Goal: Task Accomplishment & Management: Manage account settings

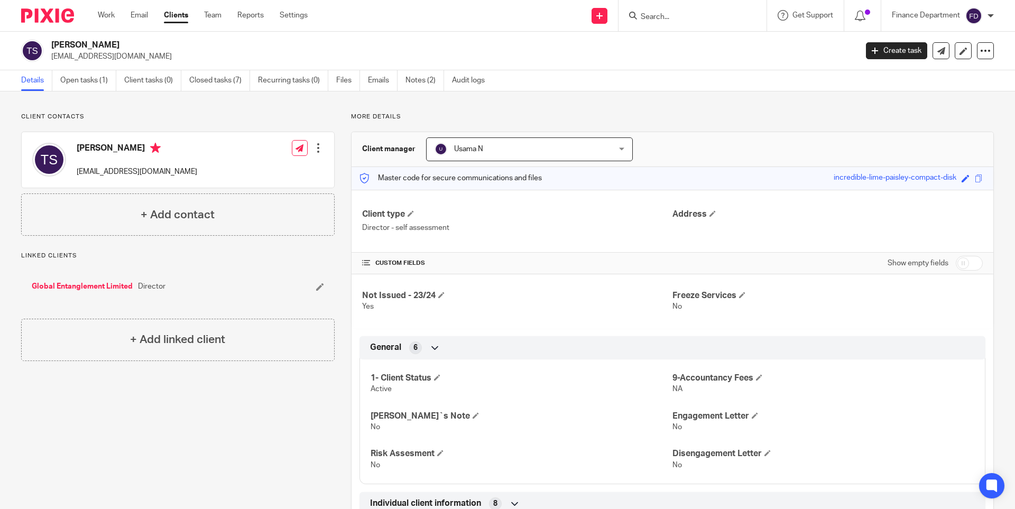
click at [657, 16] on input "Search" at bounding box center [686, 18] width 95 height 10
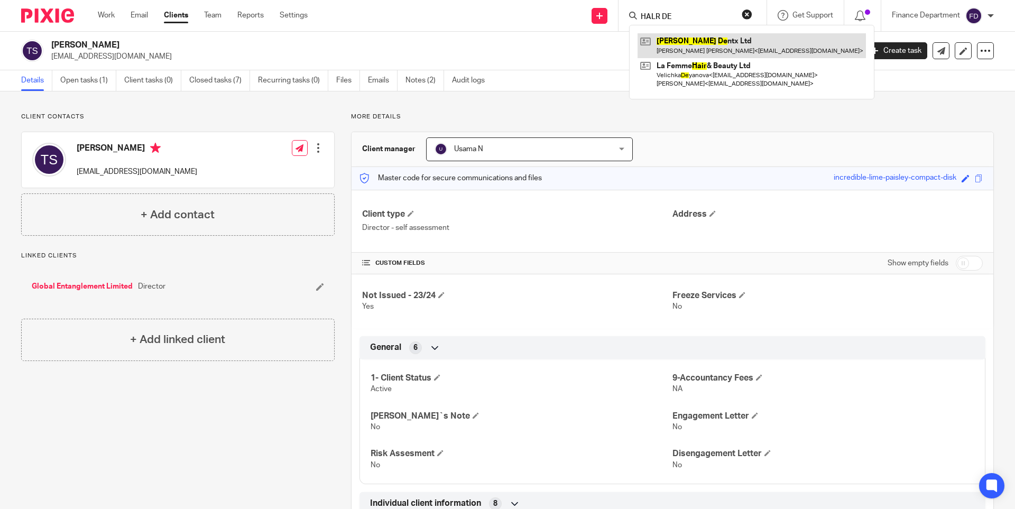
type input "HALR DE"
click at [701, 42] on link at bounding box center [751, 45] width 228 height 24
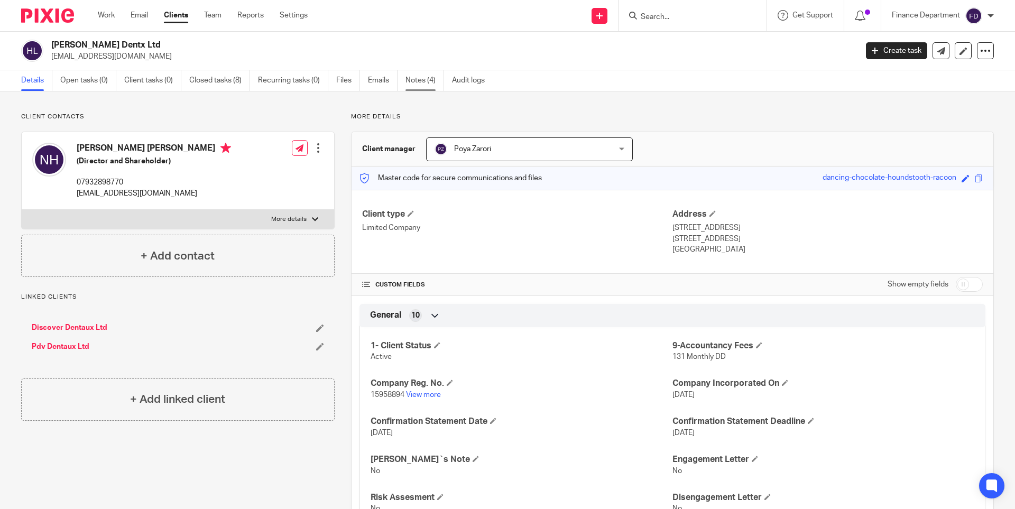
click at [420, 79] on link "Notes (4)" at bounding box center [424, 80] width 39 height 21
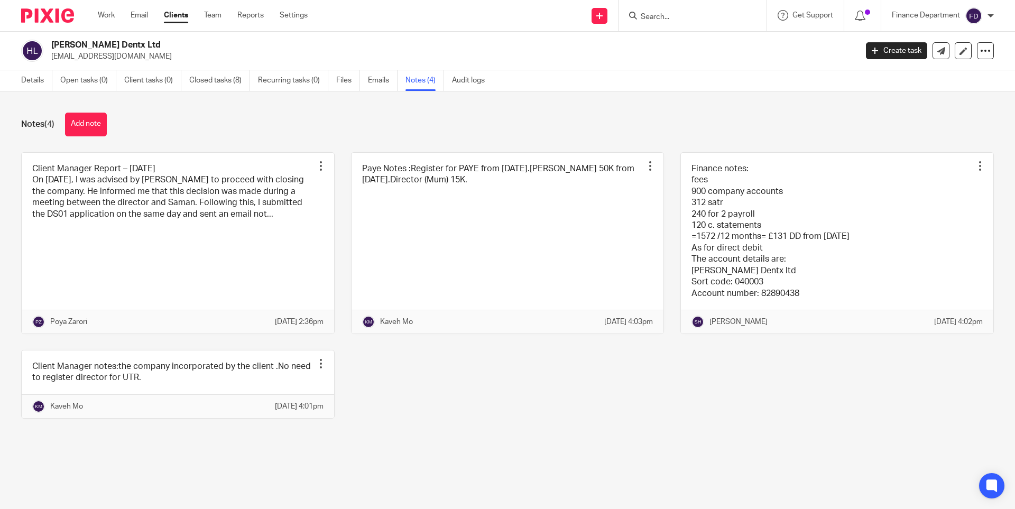
click at [51, 13] on img at bounding box center [47, 15] width 53 height 14
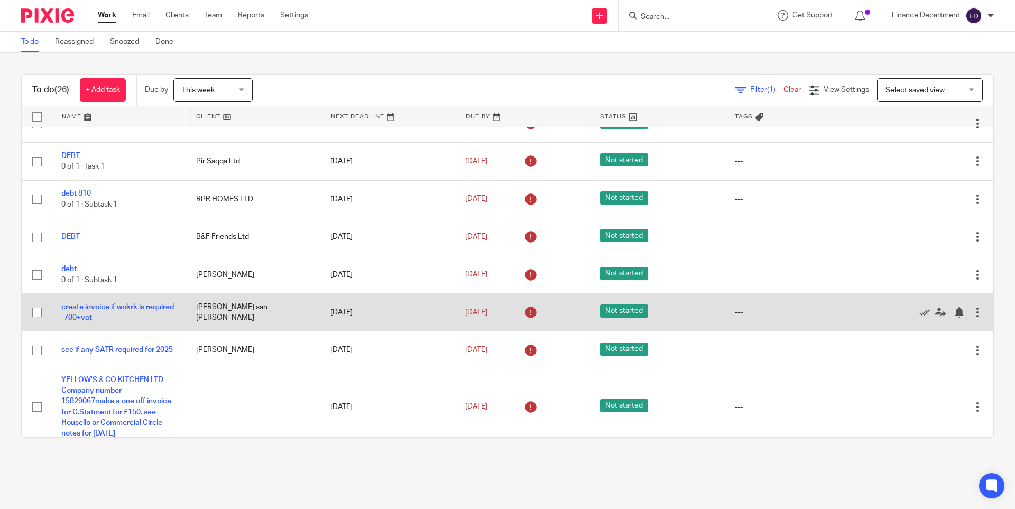
scroll to position [536, 0]
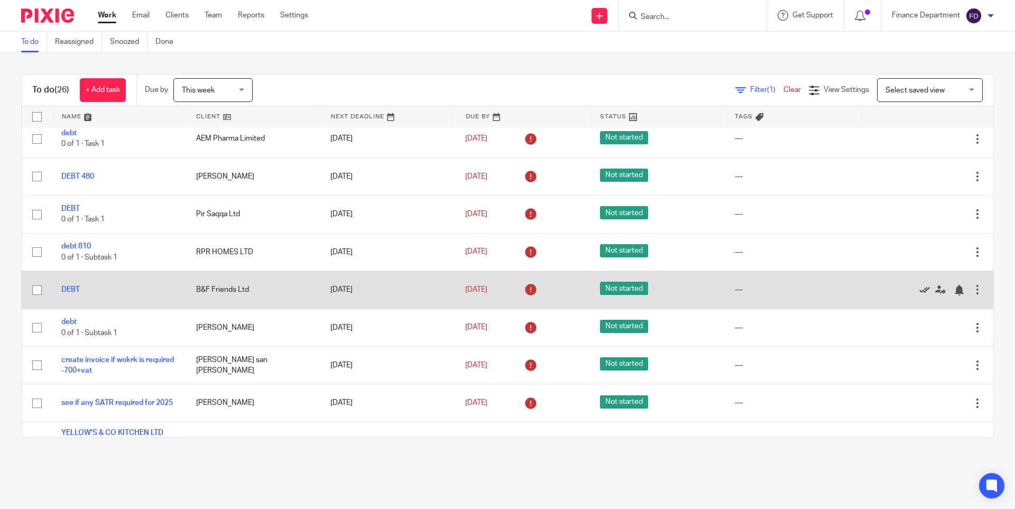
click at [919, 287] on icon at bounding box center [924, 290] width 11 height 11
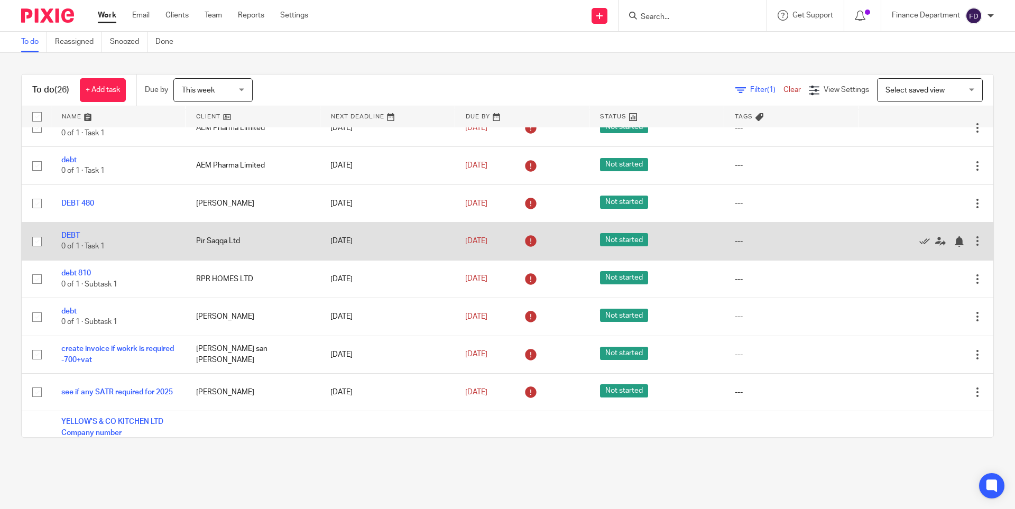
scroll to position [710, 0]
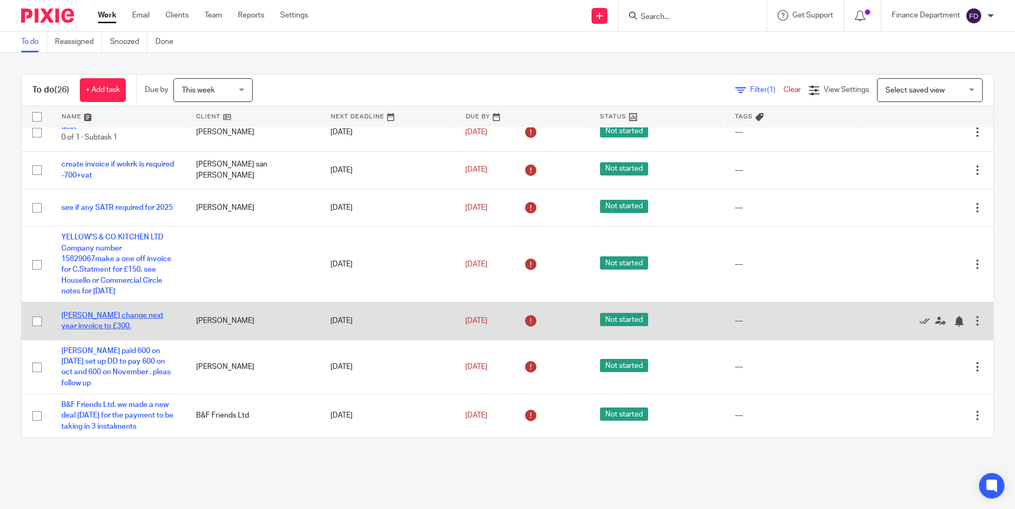
click at [136, 312] on link "LIBAB IBRAHIM MOHAMMEDALI change next year invoice to £300." at bounding box center [112, 321] width 102 height 18
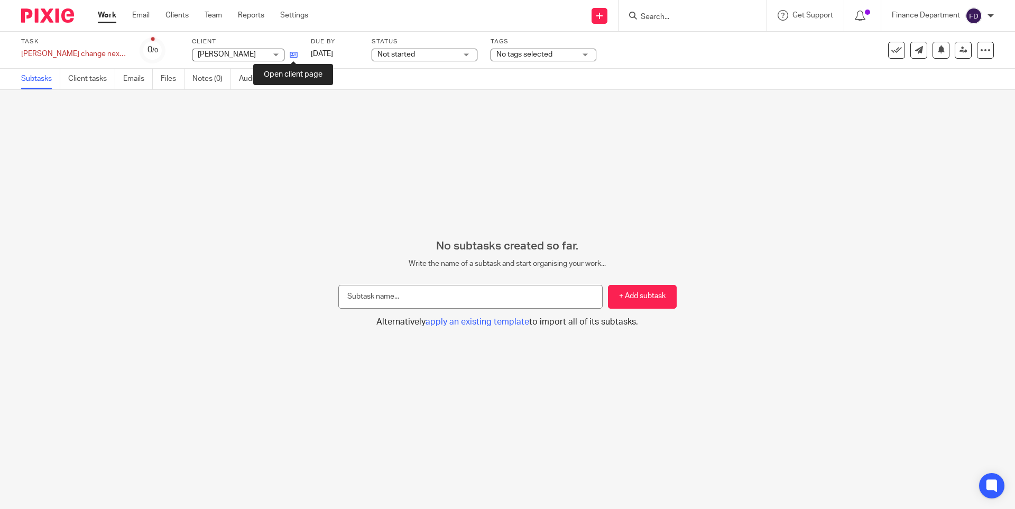
click at [293, 52] on icon at bounding box center [294, 55] width 8 height 8
click at [53, 8] on div at bounding box center [43, 15] width 87 height 31
click at [51, 13] on img at bounding box center [47, 15] width 53 height 14
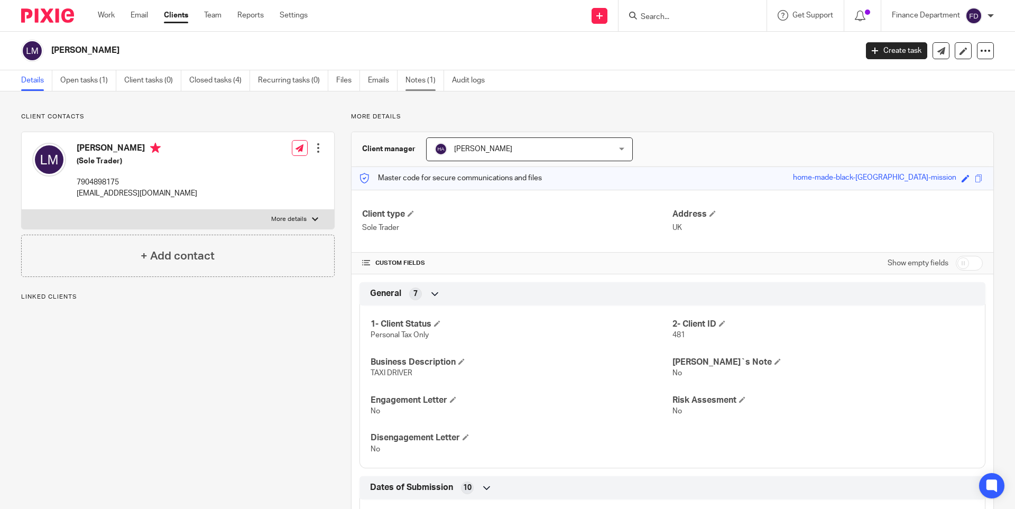
click at [418, 76] on link "Notes (1)" at bounding box center [424, 80] width 39 height 21
click at [41, 14] on img at bounding box center [47, 15] width 53 height 14
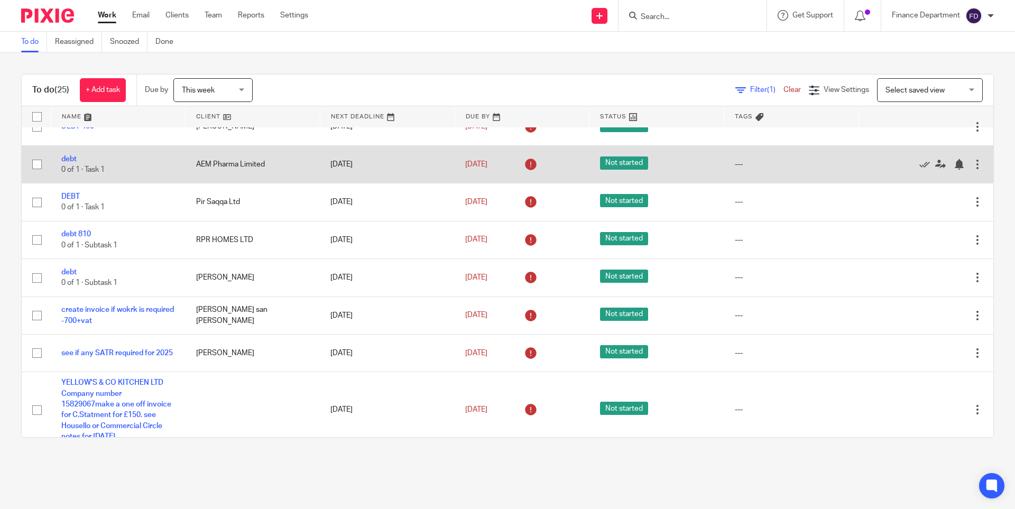
scroll to position [710, 0]
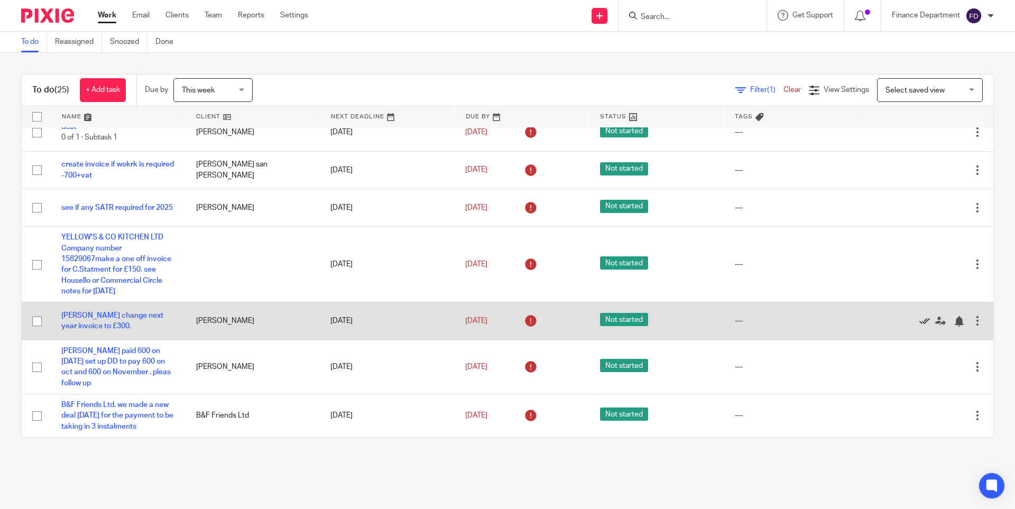
click at [919, 316] on icon at bounding box center [924, 321] width 11 height 11
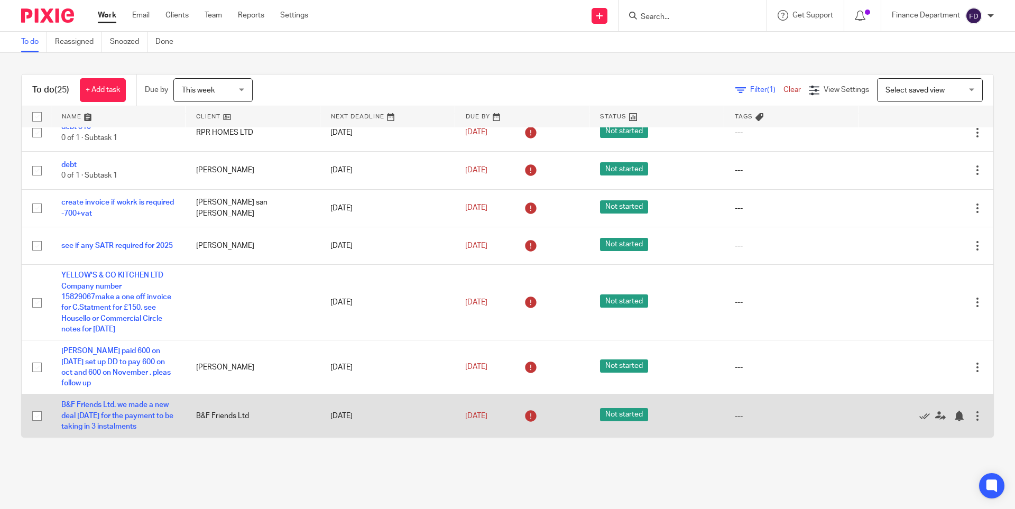
click at [115, 399] on td "B&F Friends Ltd. we made a new deal [DATE] for the payment to be taking in 3 in…" at bounding box center [118, 415] width 135 height 43
click at [103, 401] on link "B&F Friends Ltd. we made a new deal 16/09/2025 for the payment to be taking in …" at bounding box center [117, 415] width 112 height 29
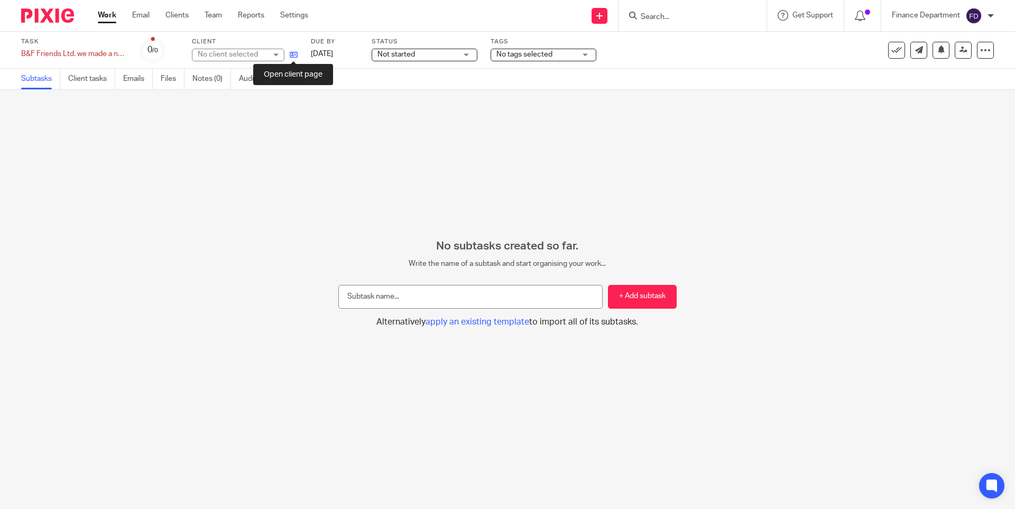
click at [291, 54] on icon at bounding box center [294, 55] width 8 height 8
click at [671, 14] on input "Search" at bounding box center [686, 18] width 95 height 10
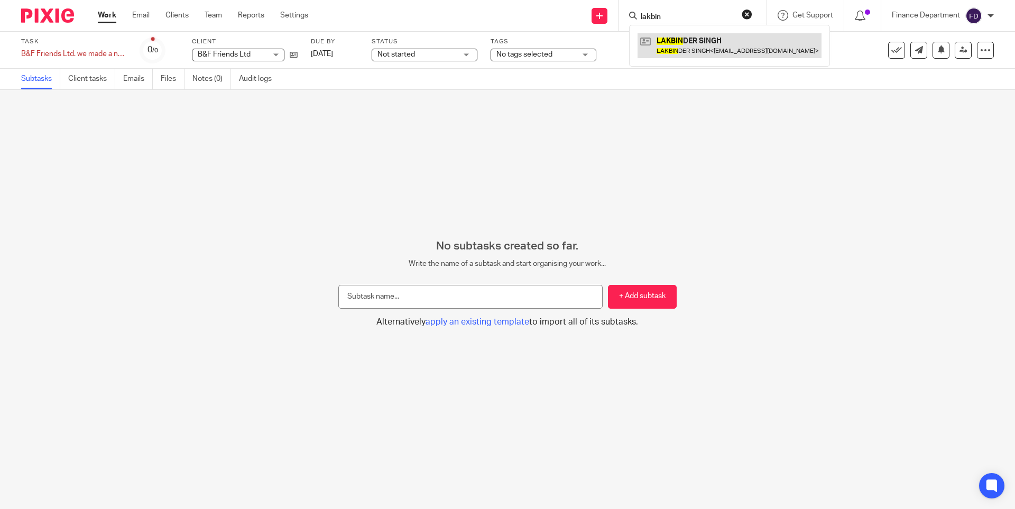
type input "lakbin"
click at [686, 41] on link at bounding box center [729, 45] width 184 height 24
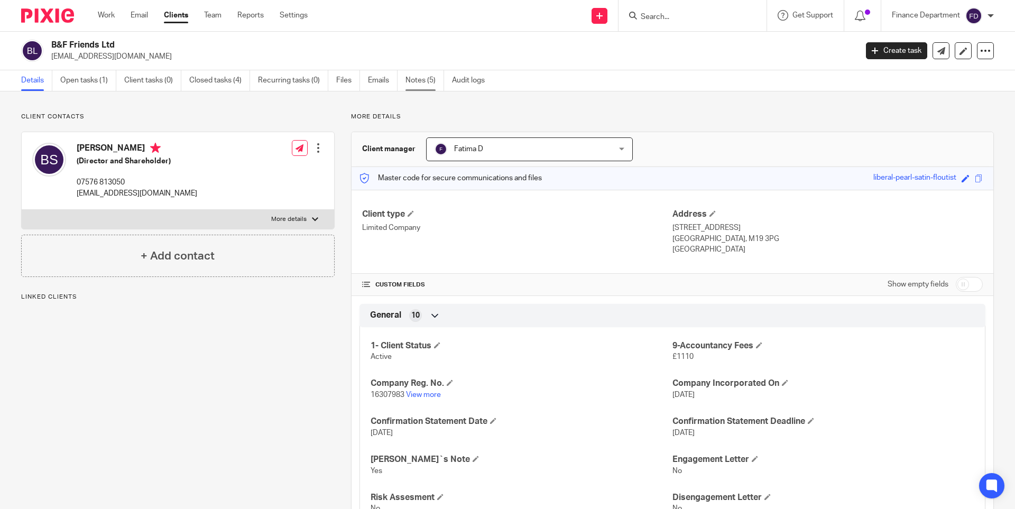
click at [419, 81] on link "Notes (5)" at bounding box center [424, 80] width 39 height 21
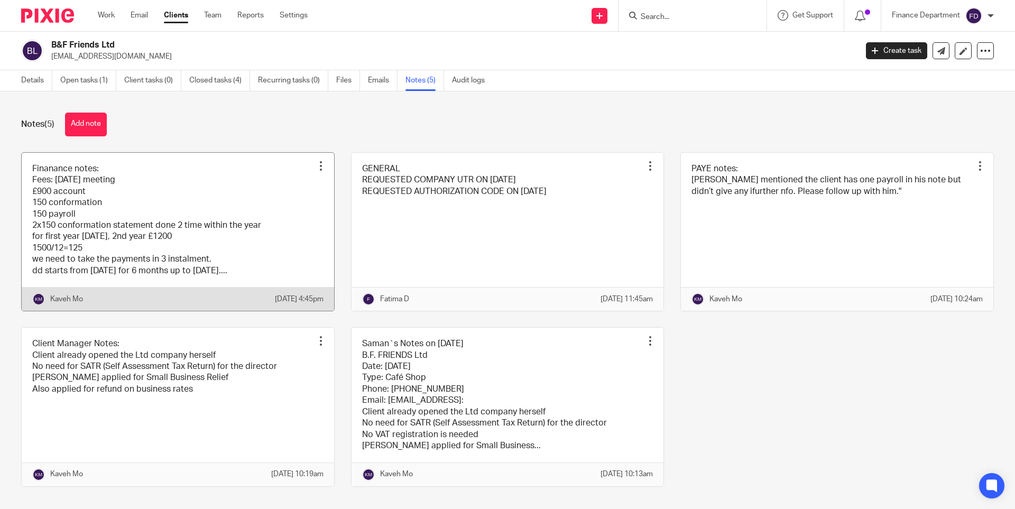
click at [301, 168] on link at bounding box center [178, 232] width 312 height 158
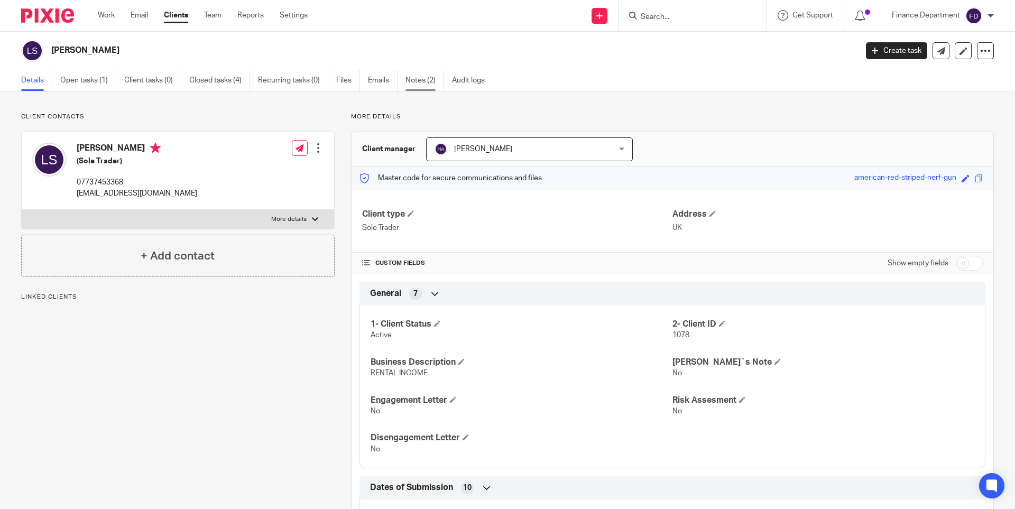
click at [427, 74] on link "Notes (2)" at bounding box center [424, 80] width 39 height 21
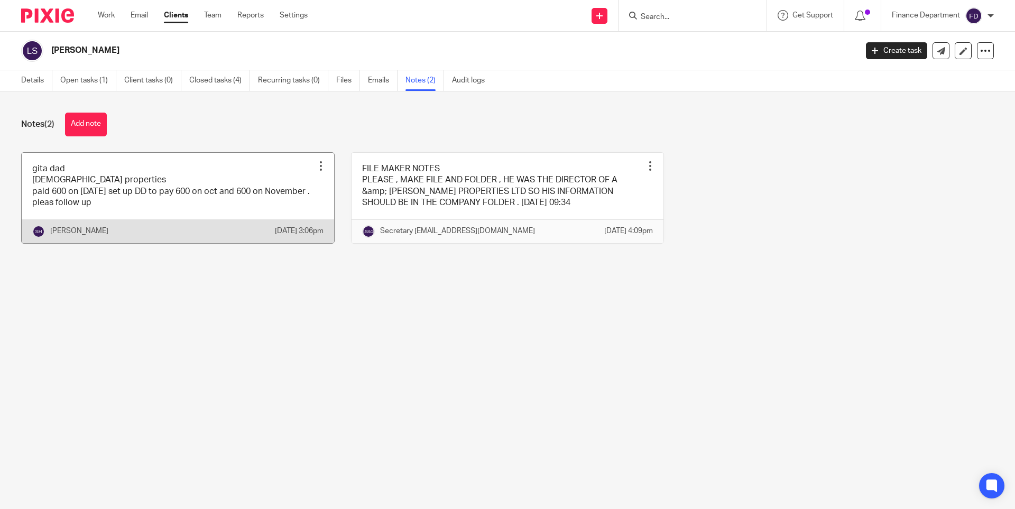
click at [214, 165] on link at bounding box center [178, 198] width 312 height 90
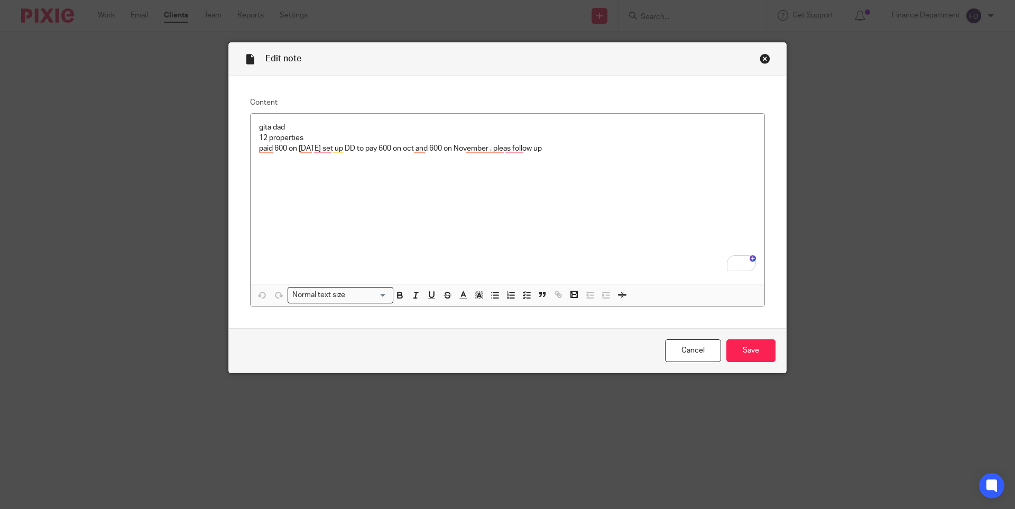
click at [254, 120] on div "gita dad [DEMOGRAPHIC_DATA] properties paid 600 on [DATE] set up DD to pay 600 …" at bounding box center [508, 199] width 514 height 170
click at [254, 119] on div "gita dad [DEMOGRAPHIC_DATA] properties paid 600 on [DATE] set up DD to pay 600 …" at bounding box center [508, 199] width 514 height 170
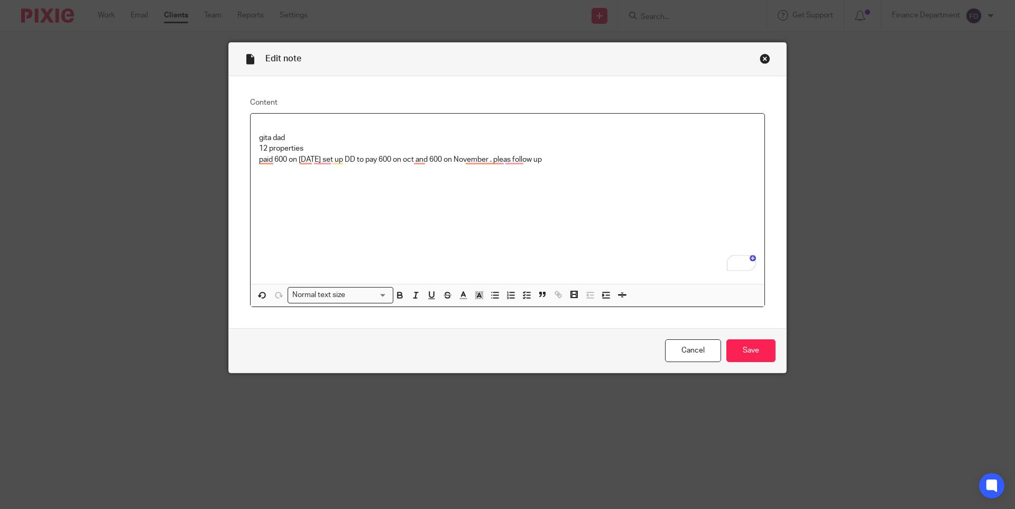
click at [259, 122] on p "To enrich screen reader interactions, please activate Accessibility in Grammarl…" at bounding box center [507, 127] width 497 height 11
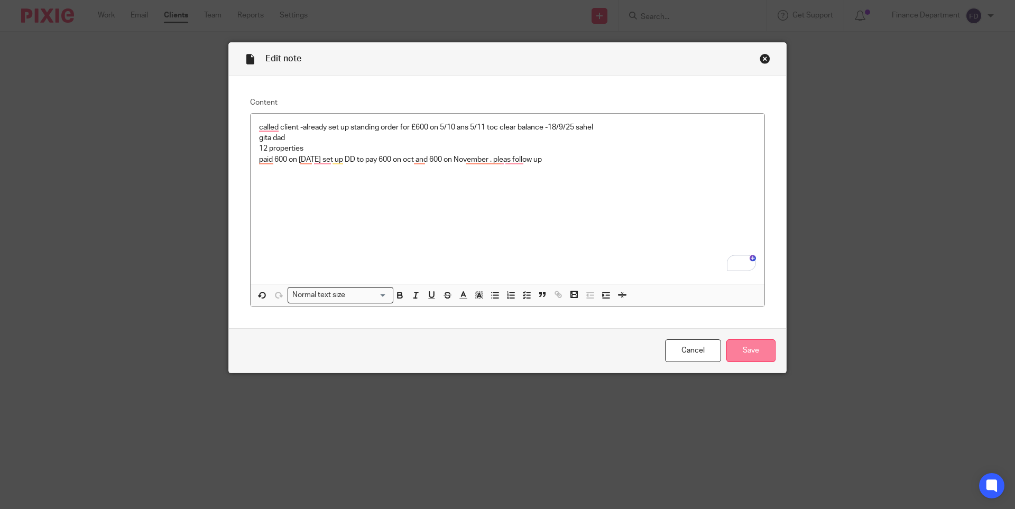
click at [734, 355] on input "Save" at bounding box center [750, 350] width 49 height 23
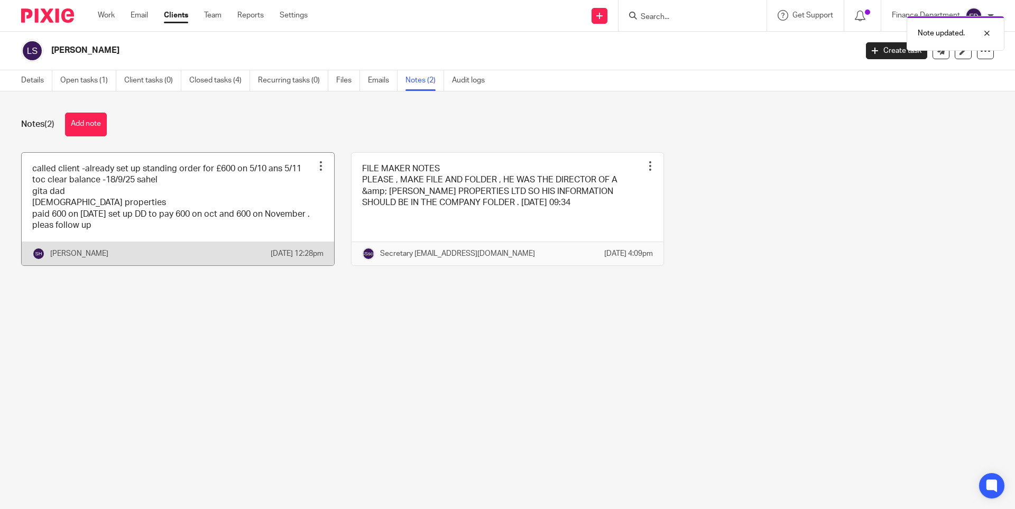
click at [205, 192] on link at bounding box center [178, 209] width 312 height 113
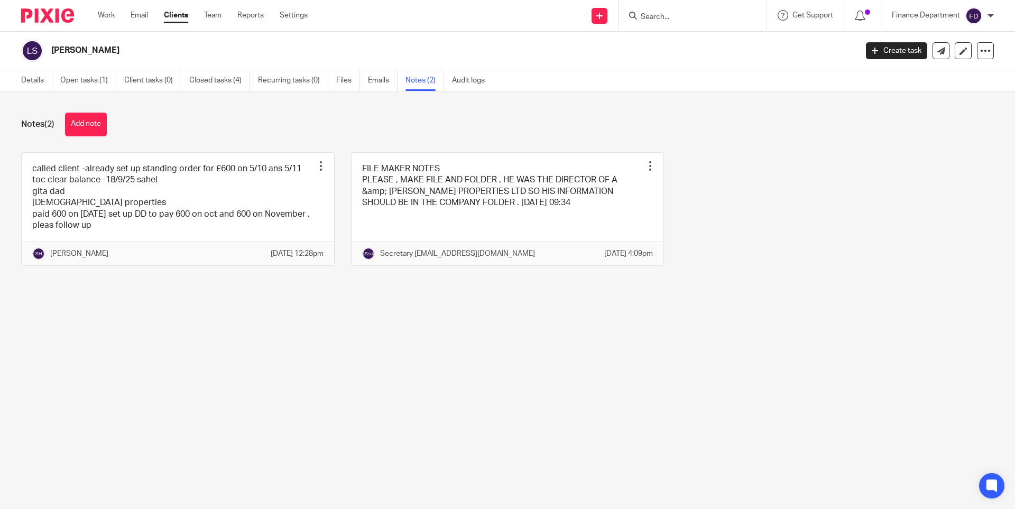
click at [64, 15] on img at bounding box center [47, 15] width 53 height 14
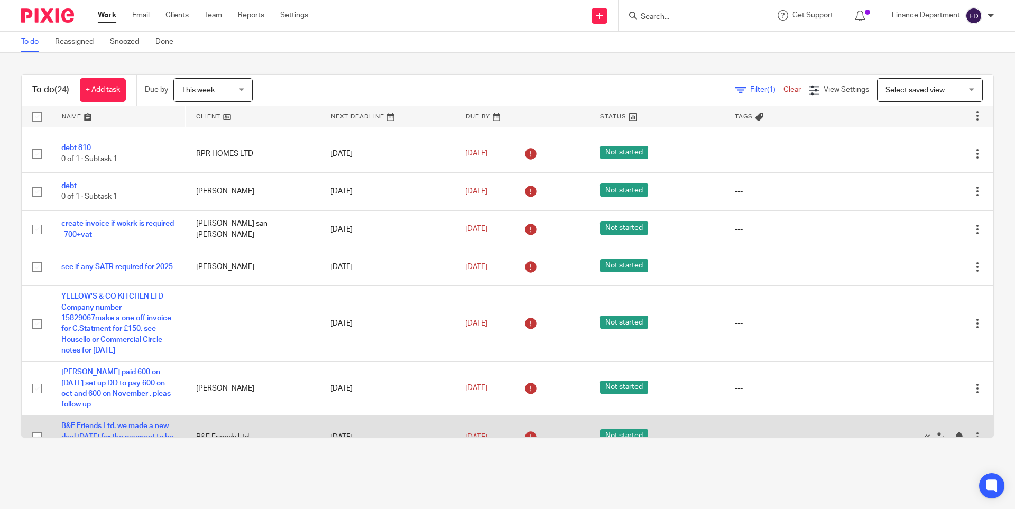
scroll to position [666, 0]
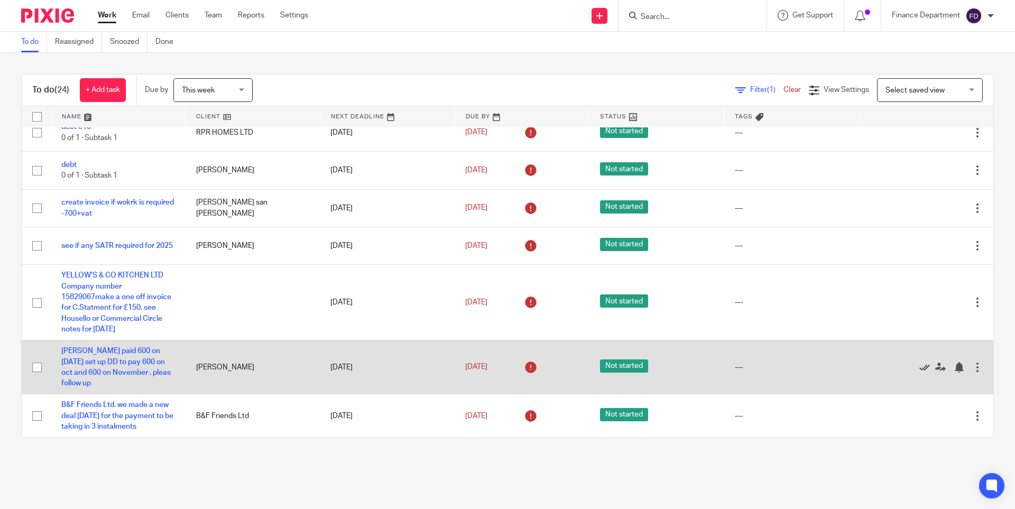
click at [919, 362] on icon at bounding box center [924, 367] width 11 height 11
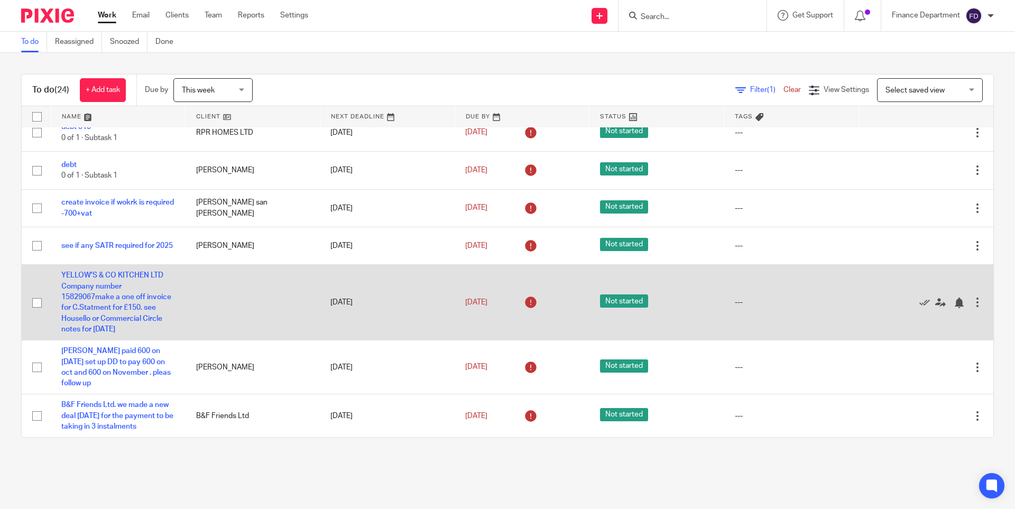
scroll to position [612, 0]
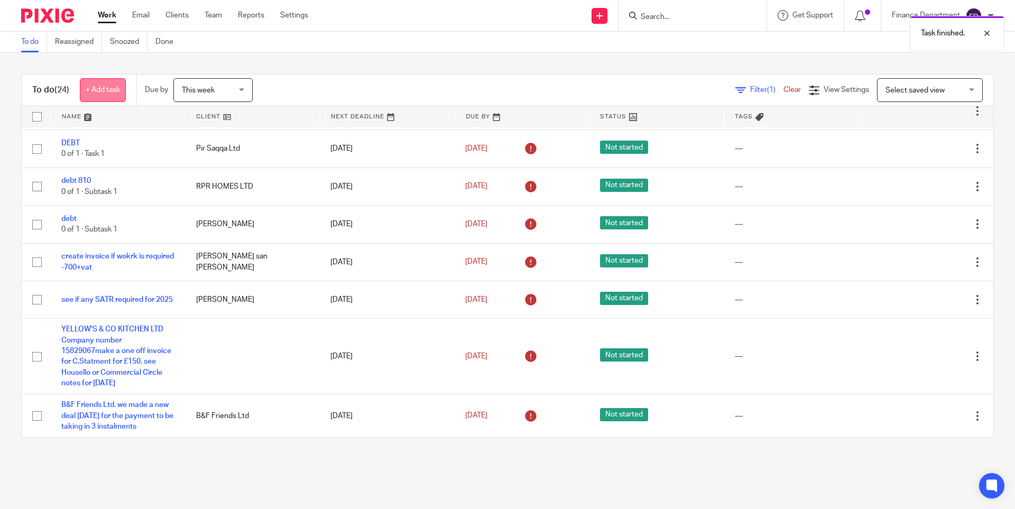
click at [110, 91] on link "+ Add task" at bounding box center [103, 90] width 46 height 24
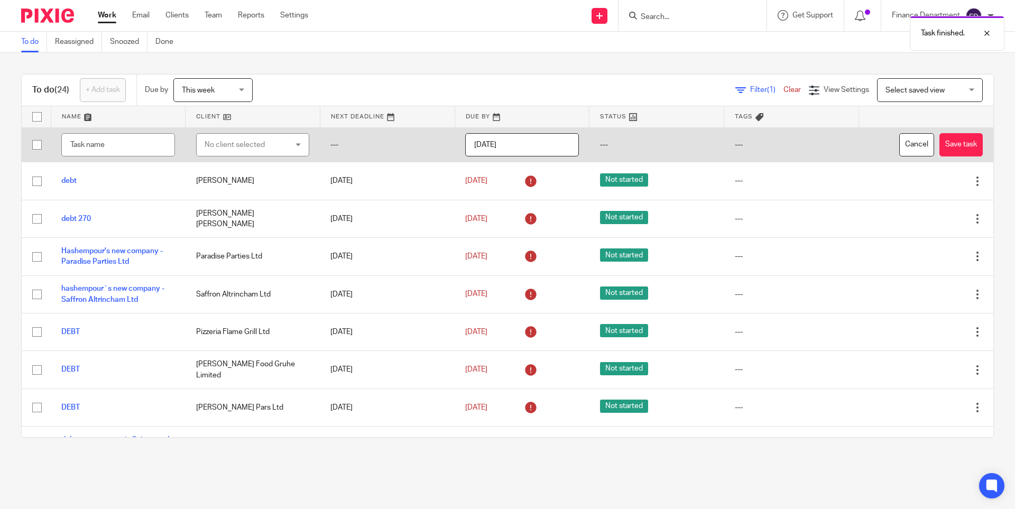
click at [256, 142] on div "No client selected" at bounding box center [247, 145] width 84 height 22
type input "lakbin"
click at [231, 192] on li "[PERSON_NAME]" at bounding box center [247, 198] width 109 height 22
click at [126, 142] on input "text" at bounding box center [118, 145] width 114 height 24
type input "debt 600"
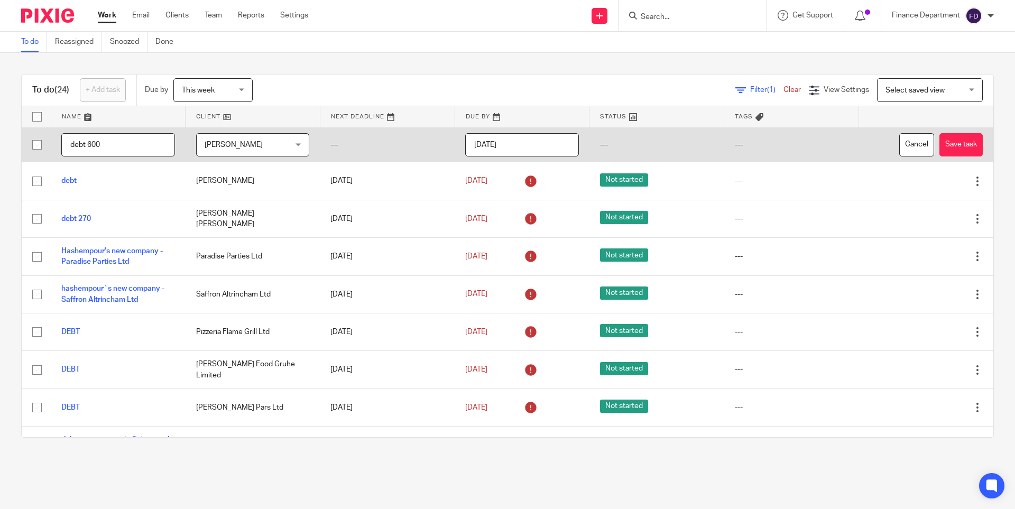
click at [504, 139] on input "[DATE]" at bounding box center [522, 145] width 114 height 24
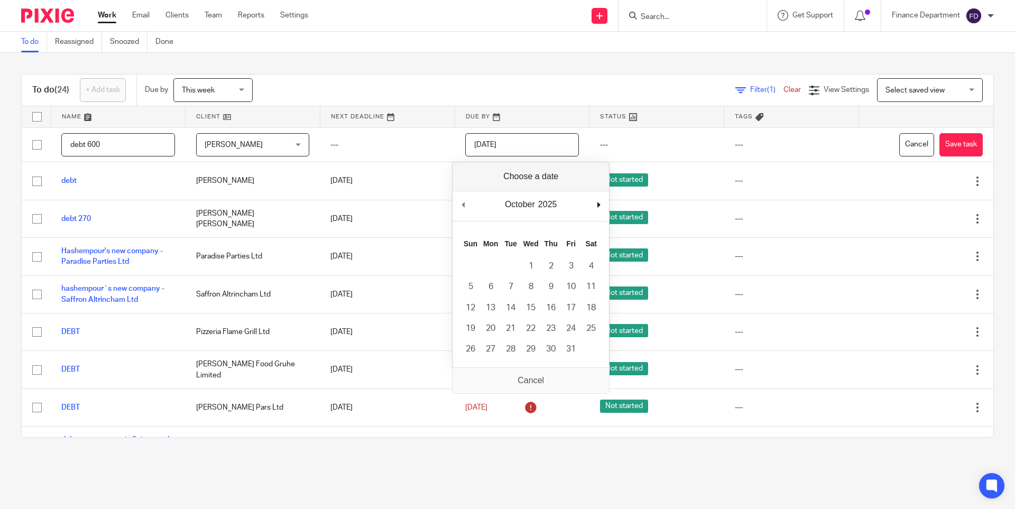
drag, startPoint x: 606, startPoint y: 207, endPoint x: 599, endPoint y: 209, distance: 7.9
type input "2025-10-23"
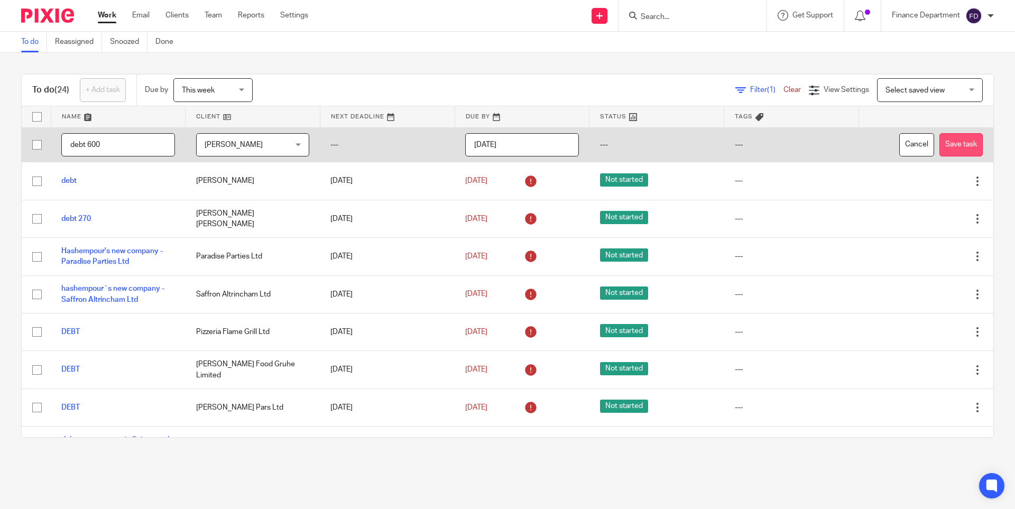
click at [939, 150] on button "Save task" at bounding box center [960, 145] width 43 height 24
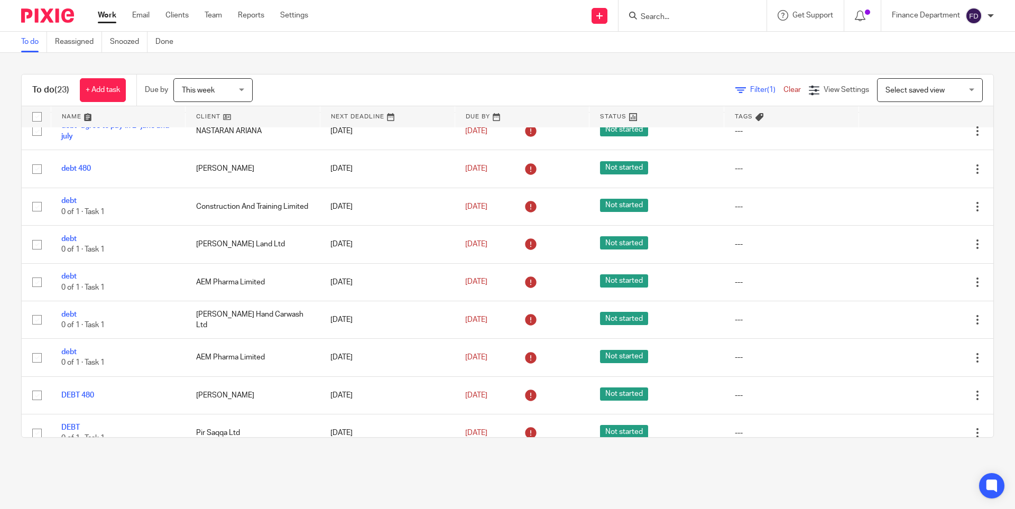
scroll to position [612, 0]
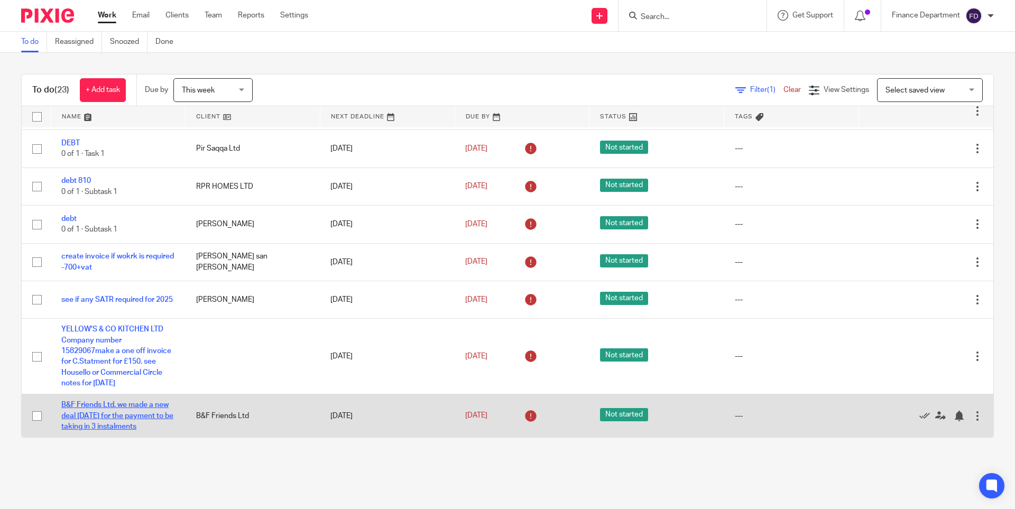
click at [98, 413] on link "B&F Friends Ltd. we made a new deal [DATE] for the payment to be taking in 3 in…" at bounding box center [117, 415] width 112 height 29
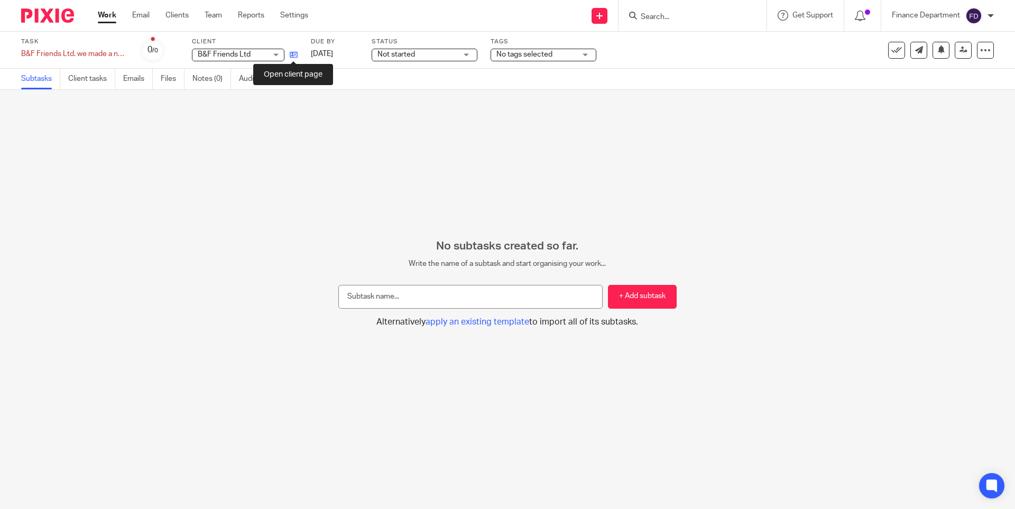
click at [296, 55] on icon at bounding box center [294, 55] width 8 height 8
click at [295, 57] on icon at bounding box center [294, 55] width 8 height 8
click at [51, 16] on img at bounding box center [47, 15] width 53 height 14
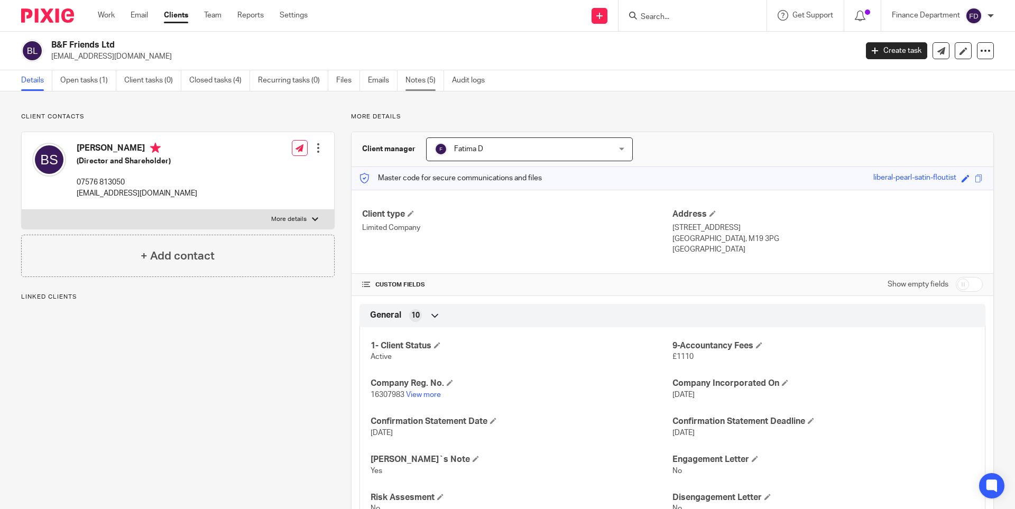
click at [412, 80] on link "Notes (5)" at bounding box center [424, 80] width 39 height 21
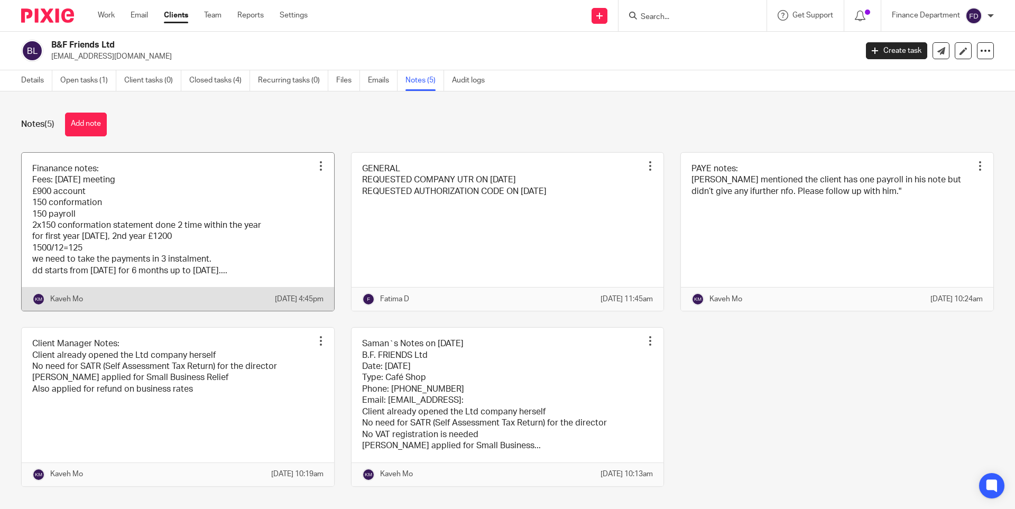
click at [180, 188] on link at bounding box center [178, 232] width 312 height 158
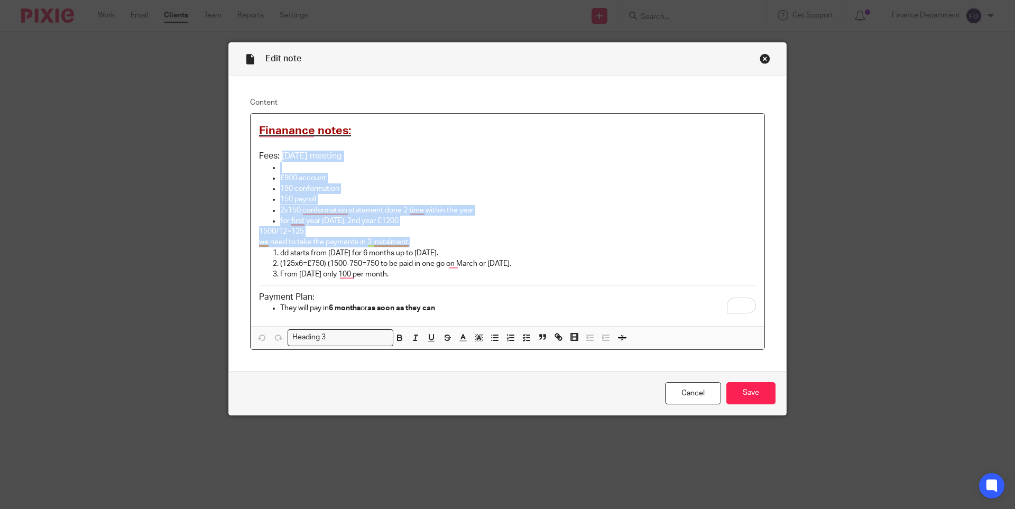
drag, startPoint x: 277, startPoint y: 153, endPoint x: 481, endPoint y: 281, distance: 241.1
click at [481, 281] on div "Finanance notes: Fees: [DATE] meeting £900 account 150 conformation 150 payroll…" at bounding box center [508, 220] width 514 height 212
copy div "[DATE] meeting £900 account 150 conformation 150 payroll 2x150 conformation sta…"
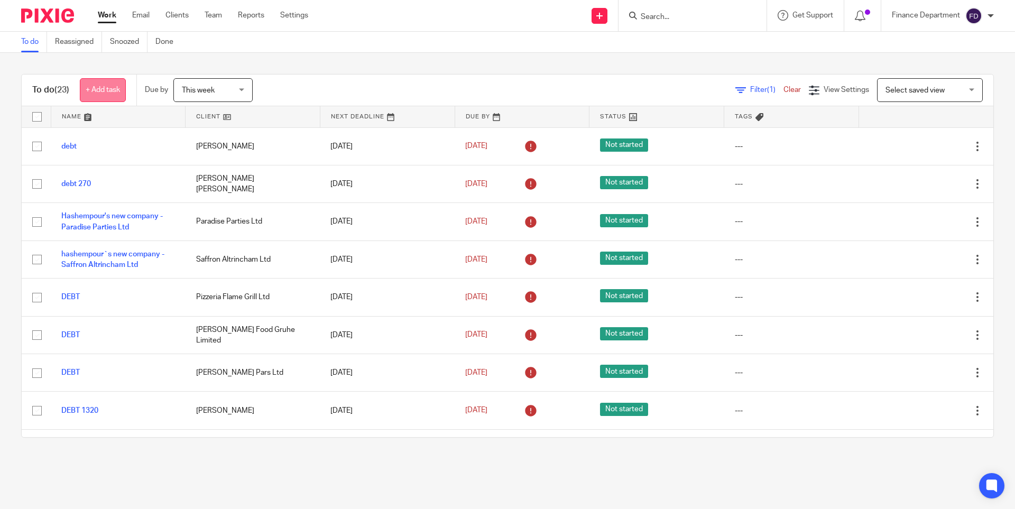
click at [114, 92] on link "+ Add task" at bounding box center [103, 90] width 46 height 24
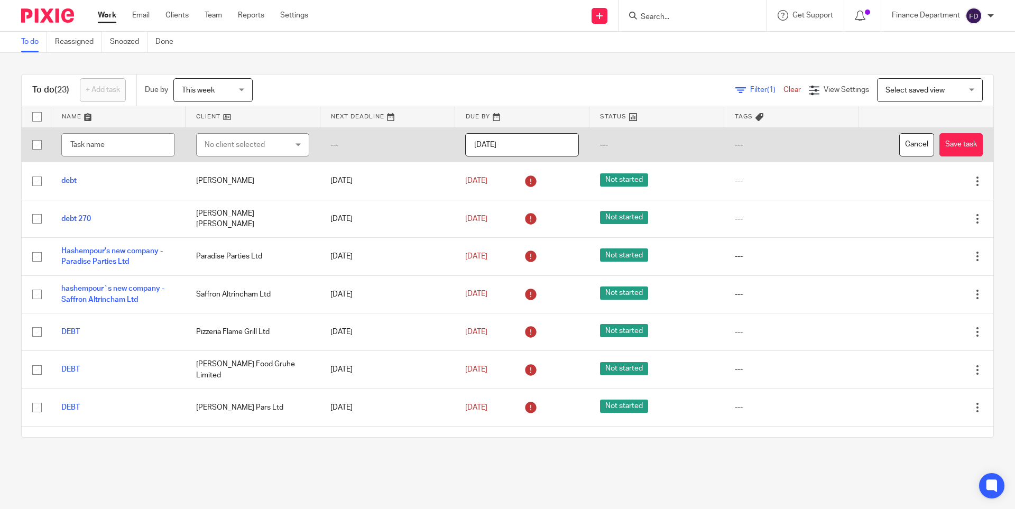
click at [211, 146] on div "No client selected" at bounding box center [247, 145] width 84 height 22
type input "b&"
click at [223, 200] on span "B&F Friends Ltd" at bounding box center [226, 197] width 53 height 7
click at [96, 141] on input "text" at bounding box center [118, 145] width 114 height 24
type input "debt 750"
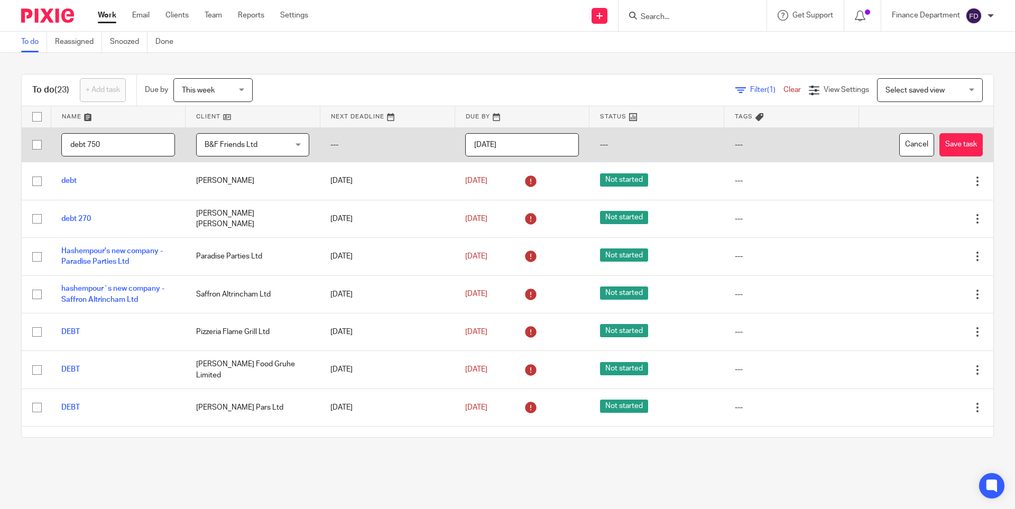
click at [530, 150] on input "2025-09-18" at bounding box center [522, 145] width 114 height 24
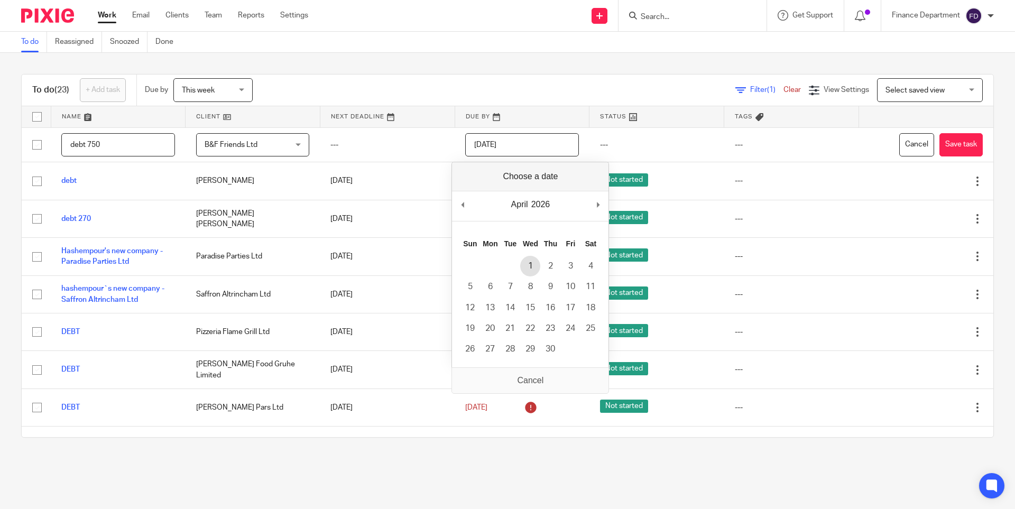
type input "2026-04-01"
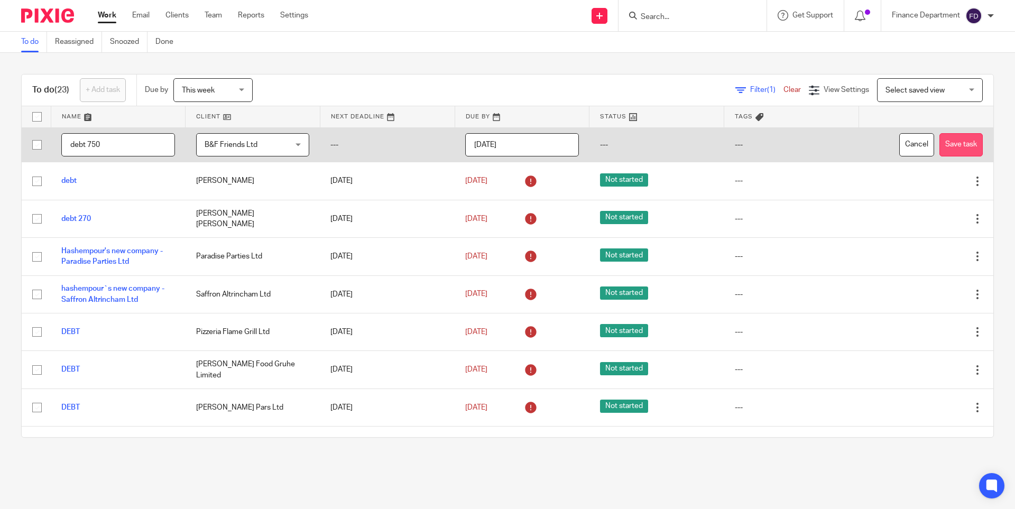
click at [947, 148] on button "Save task" at bounding box center [960, 145] width 43 height 24
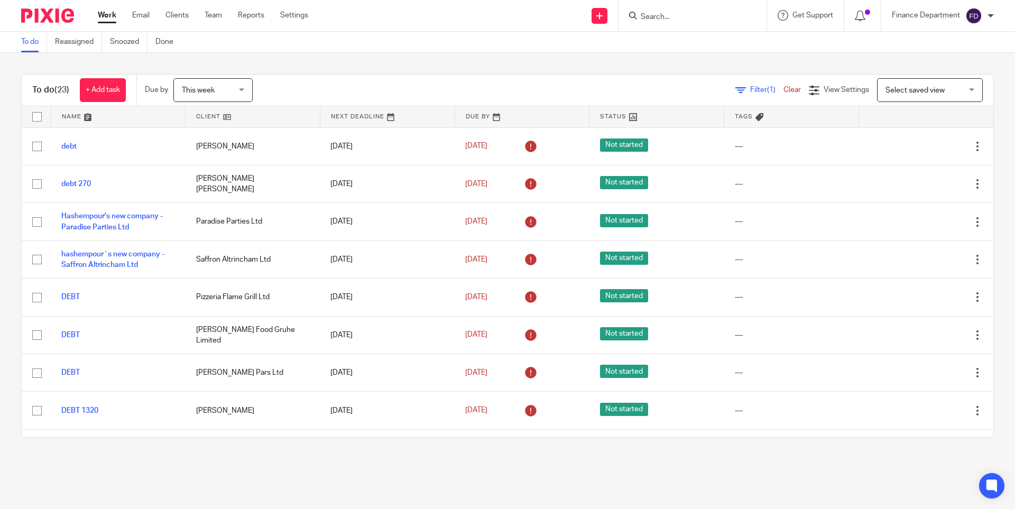
click at [669, 17] on input "Search" at bounding box center [686, 18] width 95 height 10
type input "b&f fr"
click at [700, 41] on link at bounding box center [726, 45] width 179 height 24
click at [699, 41] on link at bounding box center [726, 45] width 179 height 24
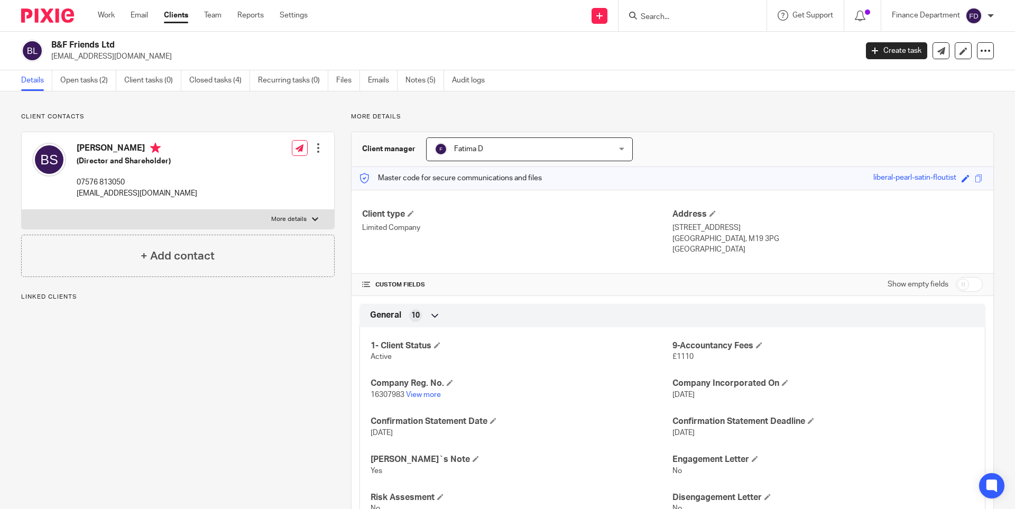
drag, startPoint x: 116, startPoint y: 45, endPoint x: 49, endPoint y: 47, distance: 66.6
click at [49, 47] on div "B&F Friends Ltd [EMAIL_ADDRESS][DOMAIN_NAME]" at bounding box center [435, 51] width 829 height 22
copy h2 "B&F Friends Ltd"
drag, startPoint x: 150, startPoint y: 196, endPoint x: 78, endPoint y: 194, distance: 71.9
click at [78, 194] on p "[EMAIL_ADDRESS][DOMAIN_NAME]" at bounding box center [137, 193] width 120 height 11
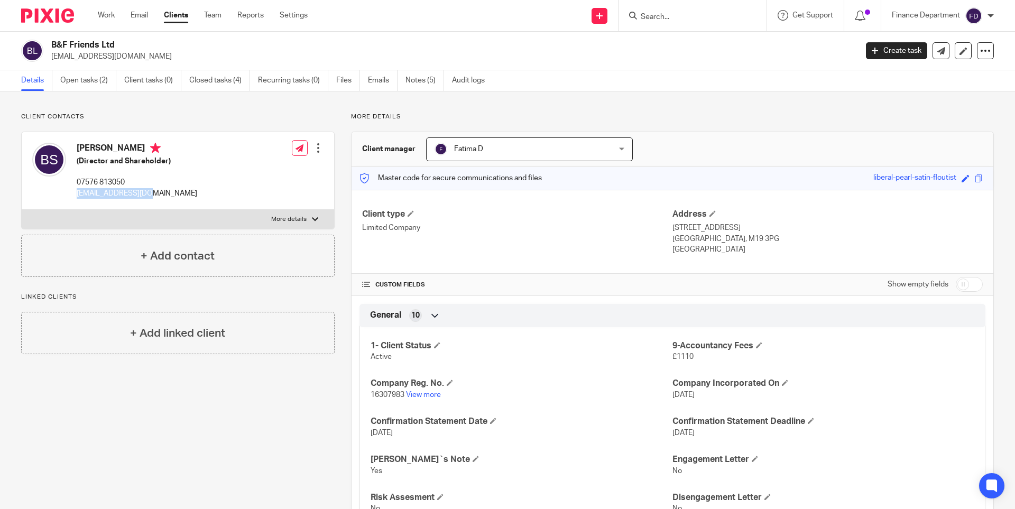
copy p "[EMAIL_ADDRESS][DOMAIN_NAME]"
drag, startPoint x: 664, startPoint y: 227, endPoint x: 700, endPoint y: 251, distance: 42.8
click at [700, 251] on div "Client type Limited Company Address [STREET_ADDRESS] [GEOGRAPHIC_DATA], M19 3PG…" at bounding box center [672, 232] width 642 height 85
click at [663, 226] on p "Limited Company" at bounding box center [517, 227] width 310 height 11
drag, startPoint x: 669, startPoint y: 227, endPoint x: 720, endPoint y: 259, distance: 61.0
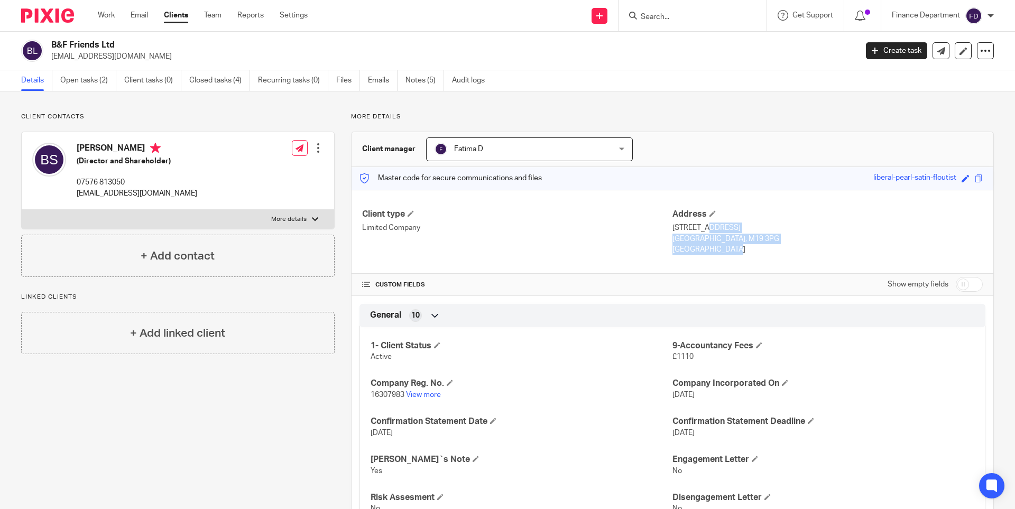
click at [720, 259] on div "Client type Limited Company Address [STREET_ADDRESS] [GEOGRAPHIC_DATA], M19 3PG…" at bounding box center [672, 232] width 642 height 85
copy div "[STREET_ADDRESS]"
